Goal: Transaction & Acquisition: Purchase product/service

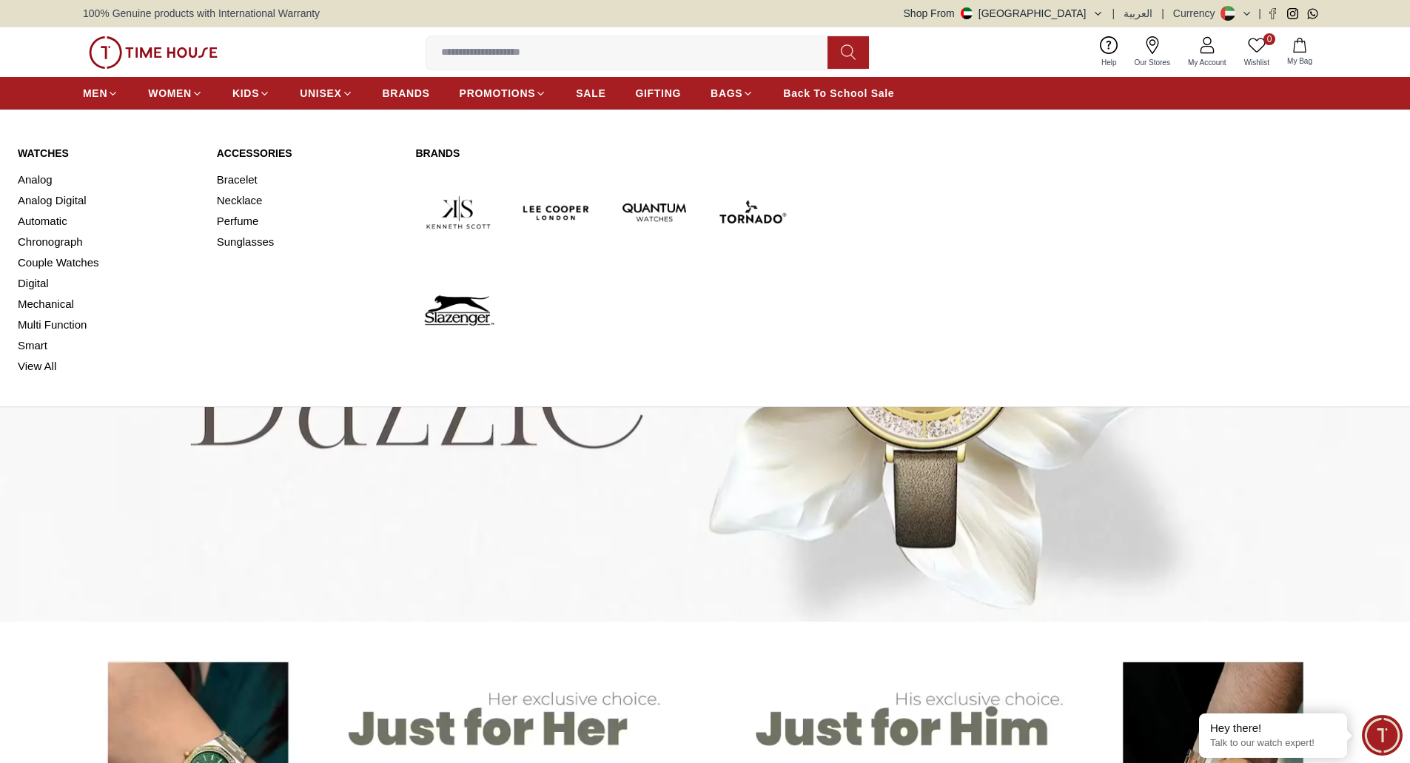
click at [46, 147] on link "Watches" at bounding box center [108, 153] width 181 height 15
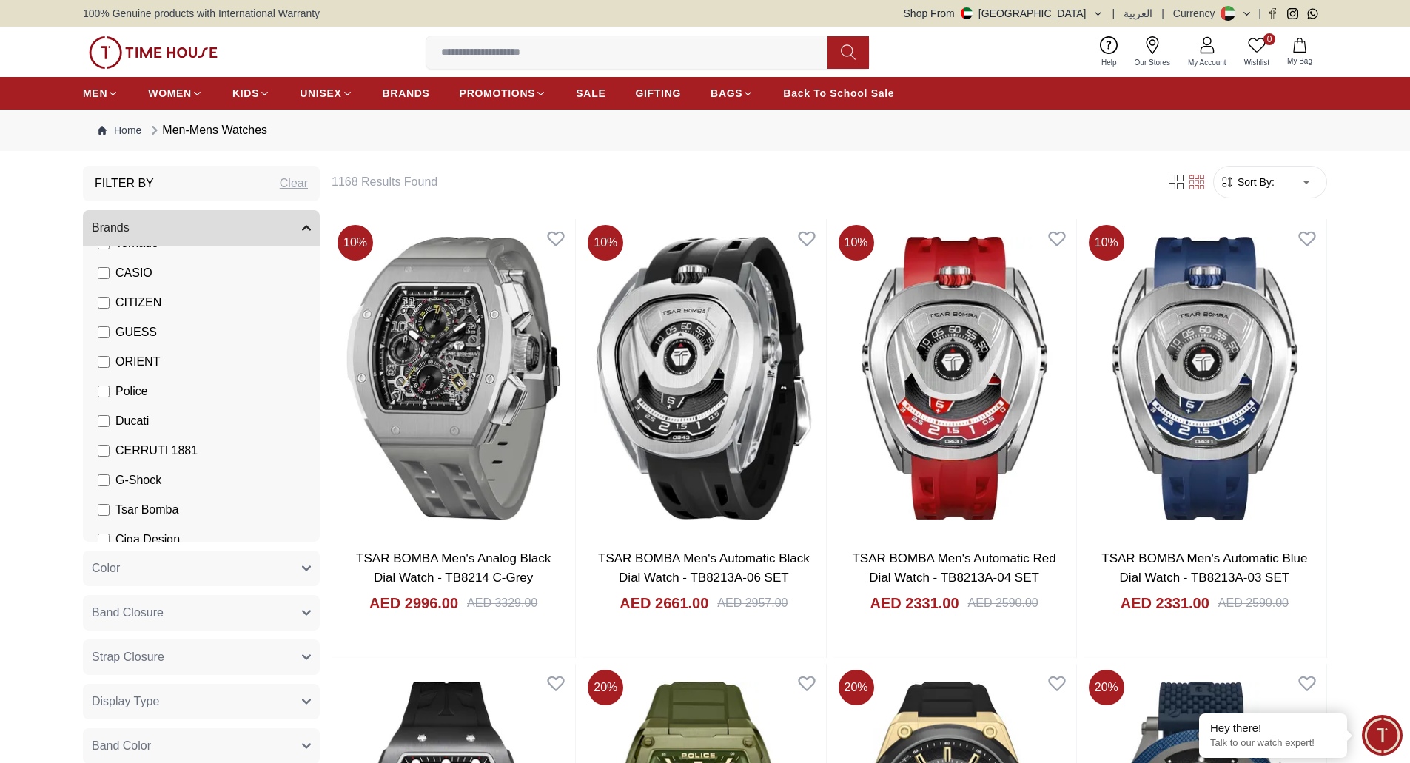
scroll to position [259, 0]
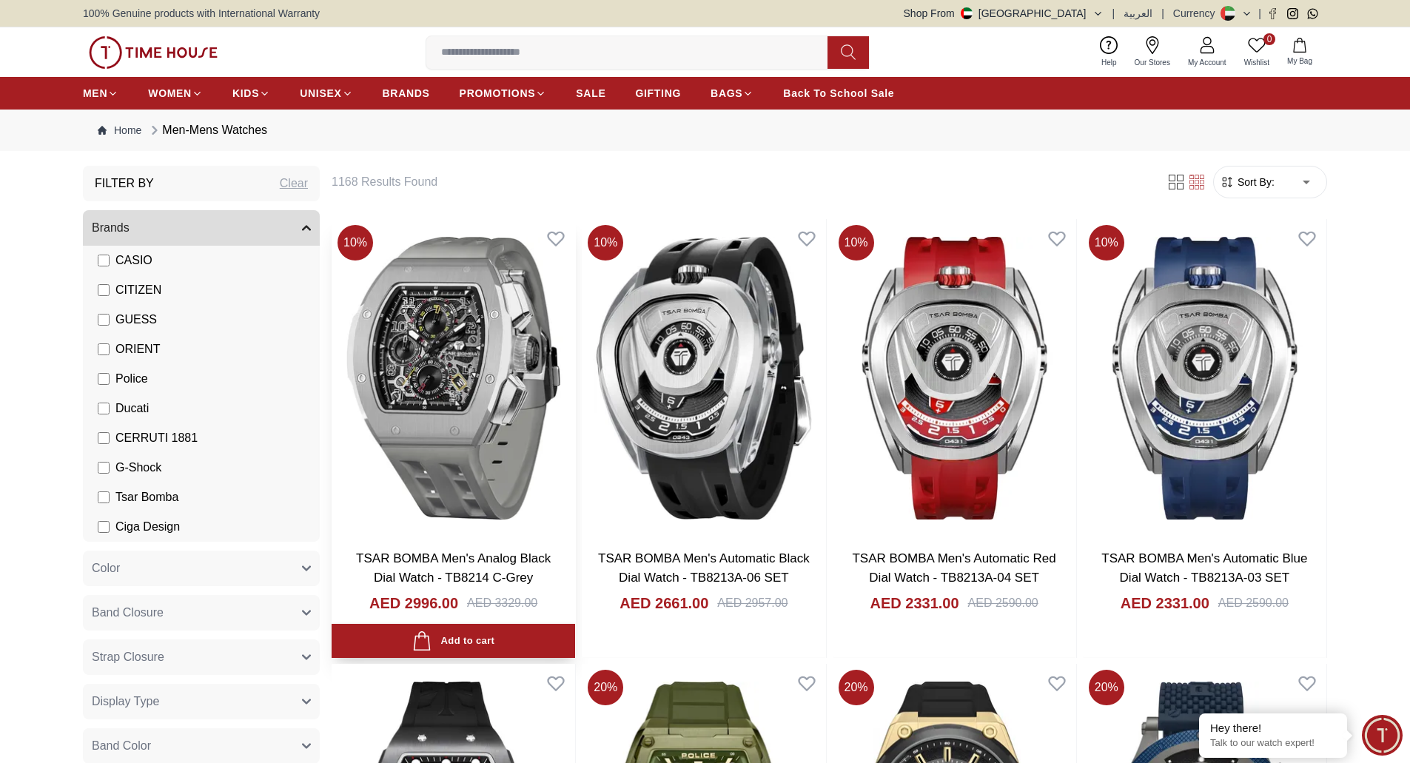
click at [482, 454] on img at bounding box center [453, 378] width 243 height 318
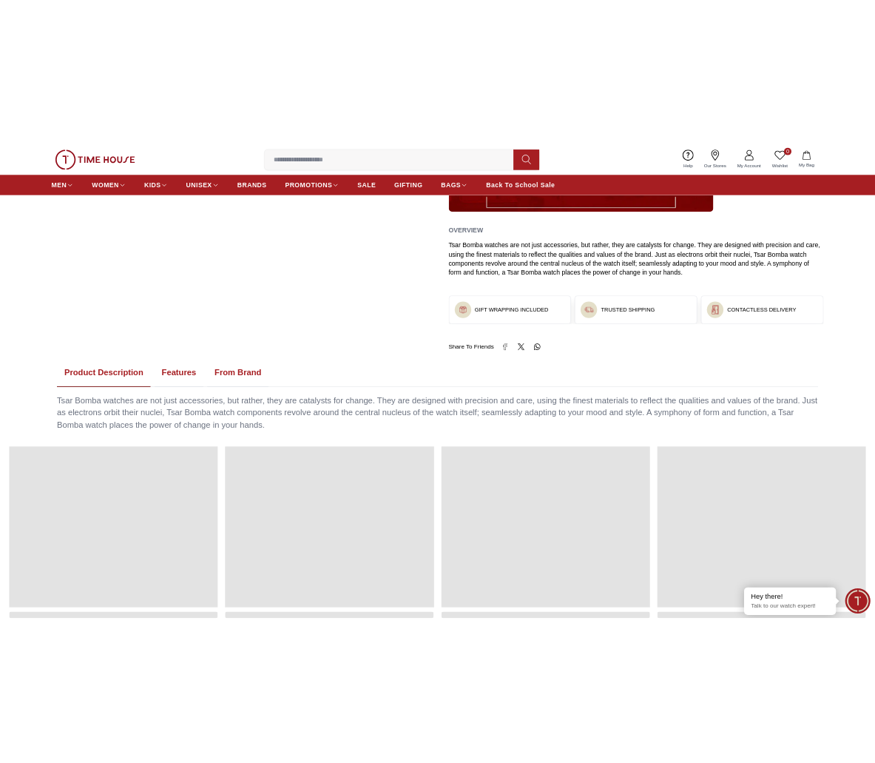
scroll to position [814, 0]
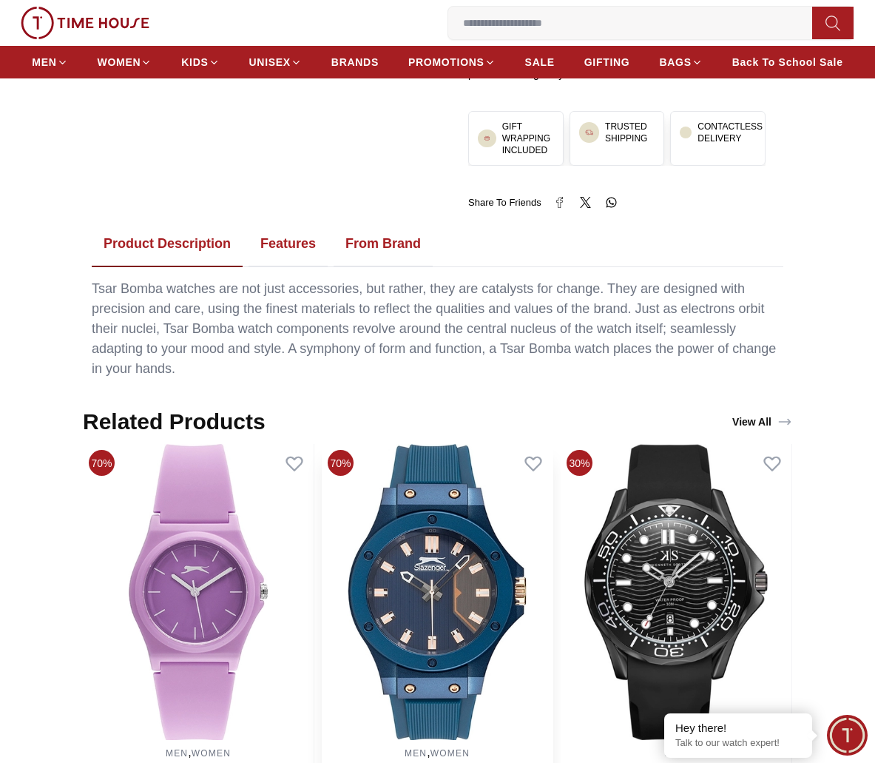
click at [434, 562] on img at bounding box center [437, 592] width 231 height 296
